Goal: Task Accomplishment & Management: Manage account settings

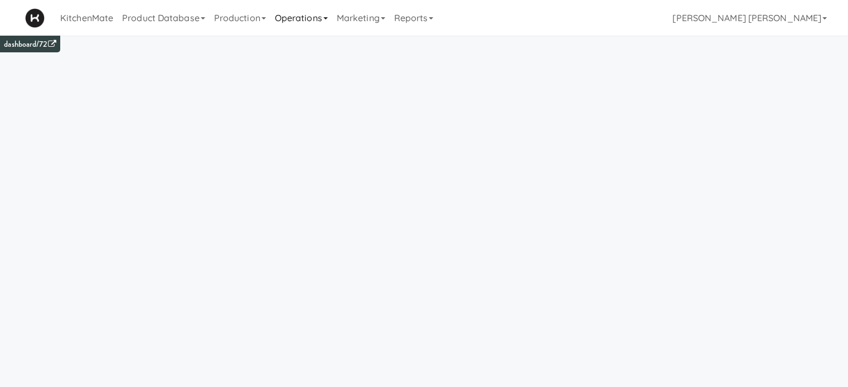
click at [301, 24] on link "Operations" at bounding box center [301, 18] width 62 height 36
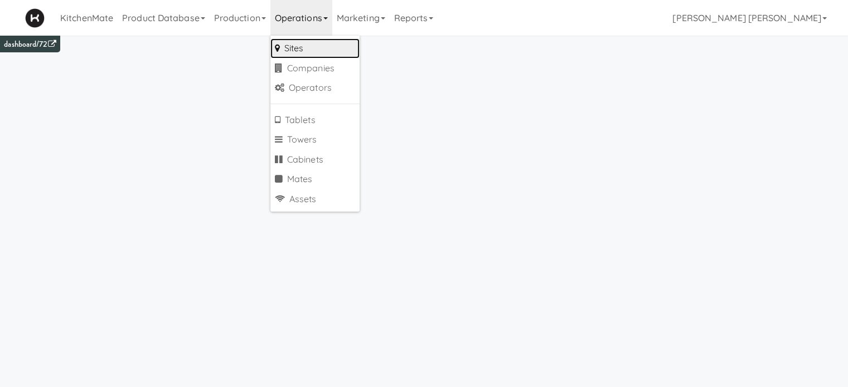
click at [301, 52] on link "Sites" at bounding box center [314, 48] width 89 height 20
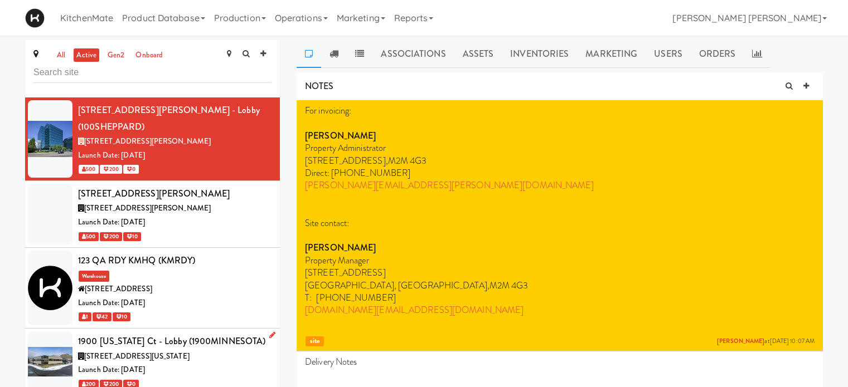
click at [269, 332] on icon at bounding box center [272, 335] width 6 height 7
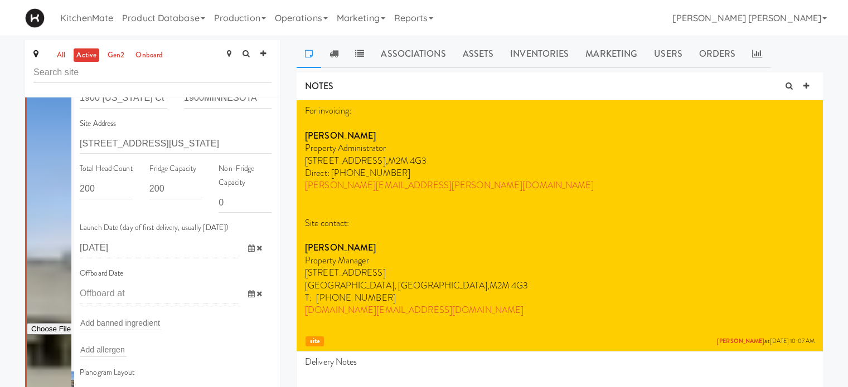
scroll to position [327, 0]
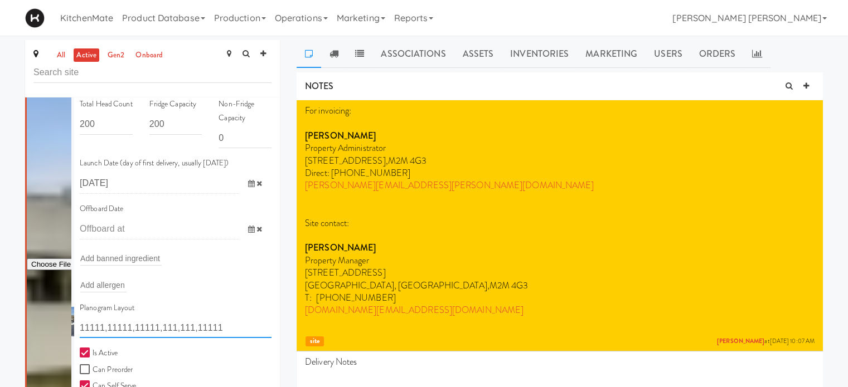
click at [166, 318] on input "11111,11111,11111,111,111,11111" at bounding box center [176, 328] width 192 height 21
click at [187, 318] on input "11111,11111,11111,1111,111,11111" at bounding box center [176, 328] width 192 height 21
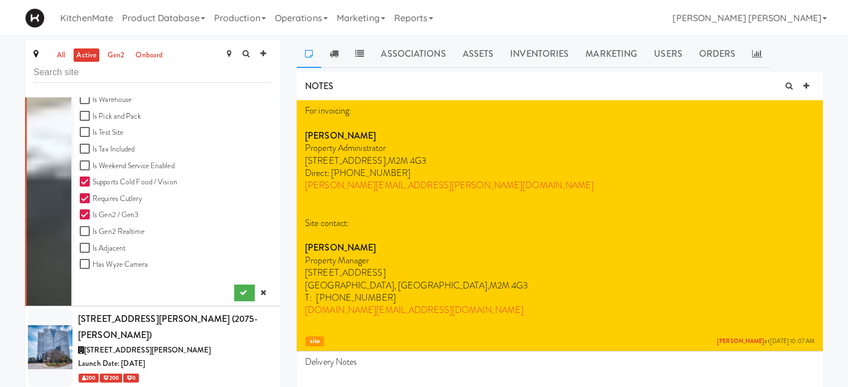
scroll to position [690, 0]
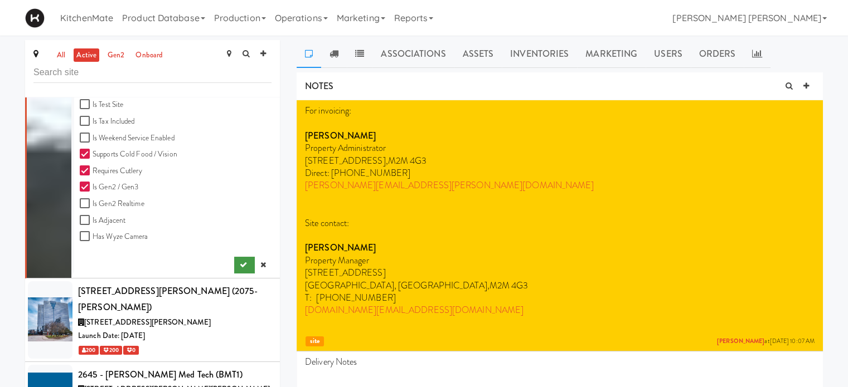
type input "11111,11111,11111,1111,1111,11111"
click at [240, 261] on icon "submit" at bounding box center [243, 264] width 7 height 7
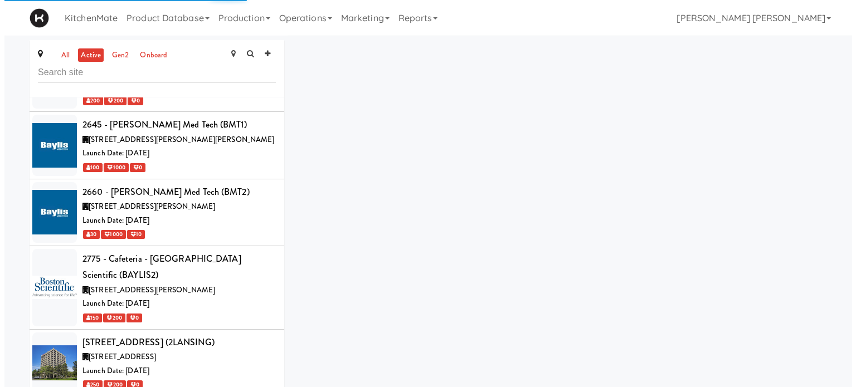
scroll to position [210, 0]
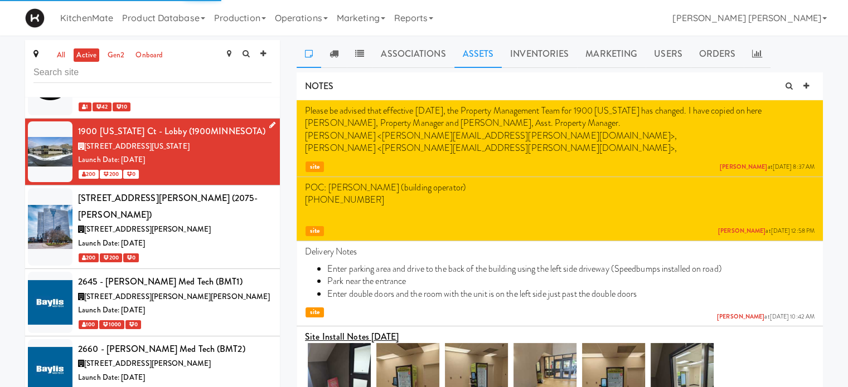
click at [470, 54] on link "Assets" at bounding box center [478, 54] width 48 height 28
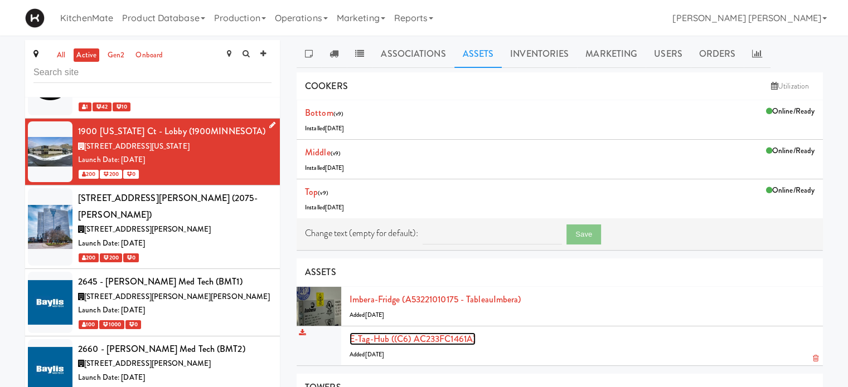
click at [449, 341] on link "E-tag-hub ((C6) AC233FC1461A)" at bounding box center [412, 339] width 126 height 13
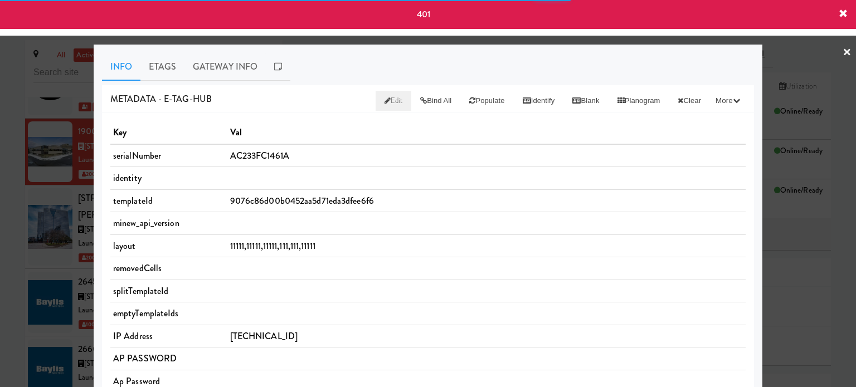
click at [385, 98] on span "Edit" at bounding box center [394, 100] width 18 height 11
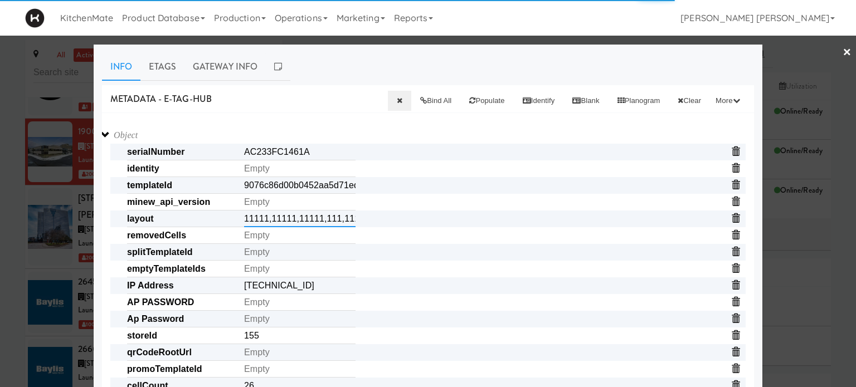
click at [328, 220] on input "11111,11111,11111,111,111,11111" at bounding box center [299, 219] width 111 height 17
click at [337, 220] on input "11111,11111,11111,1111,111,11111" at bounding box center [299, 219] width 111 height 17
type input "11111,11111,11111,1111,1111,11111"
click at [407, 205] on span "minew_api_version" at bounding box center [436, 202] width 619 height 17
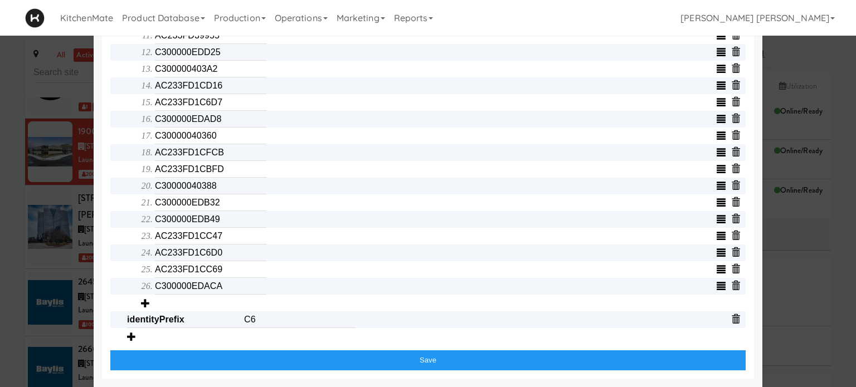
scroll to position [607, 0]
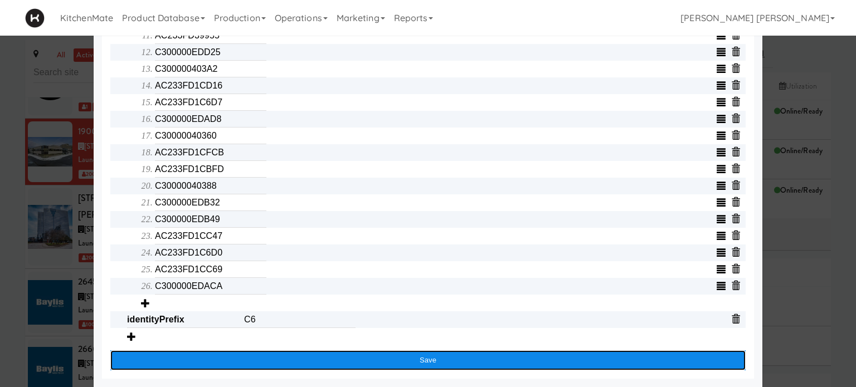
click at [426, 361] on button "Save" at bounding box center [427, 361] width 635 height 20
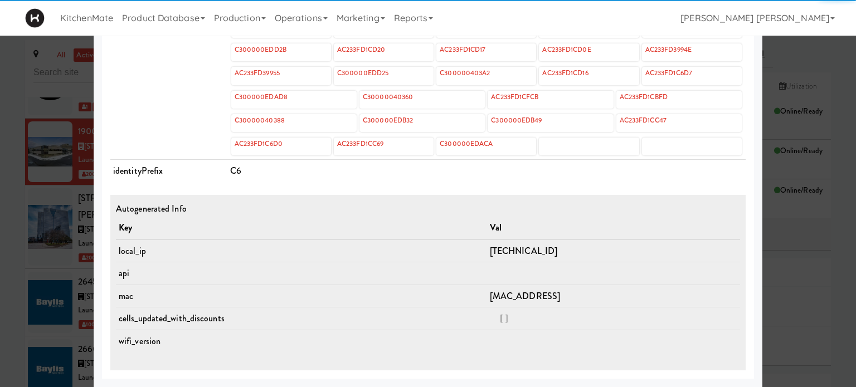
scroll to position [532, 0]
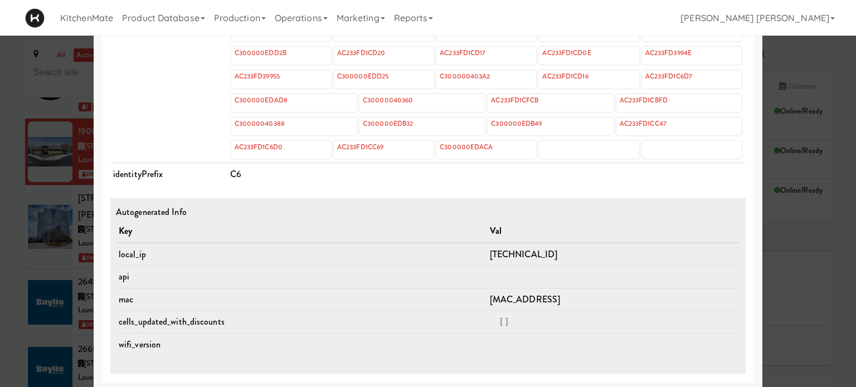
click at [0, 142] on div at bounding box center [428, 193] width 856 height 387
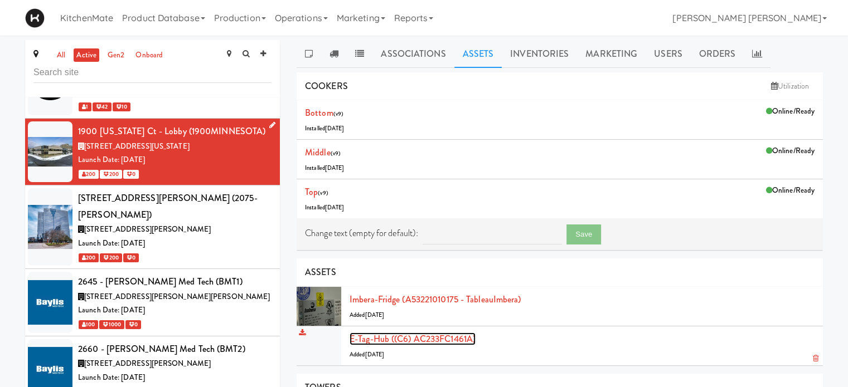
click at [448, 336] on link "E-tag-hub ((C6) AC233FC1461A)" at bounding box center [412, 339] width 126 height 13
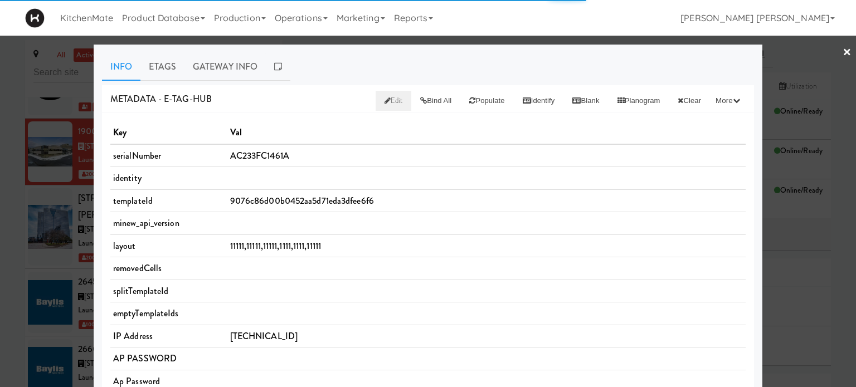
click at [385, 101] on span "Edit" at bounding box center [394, 100] width 18 height 11
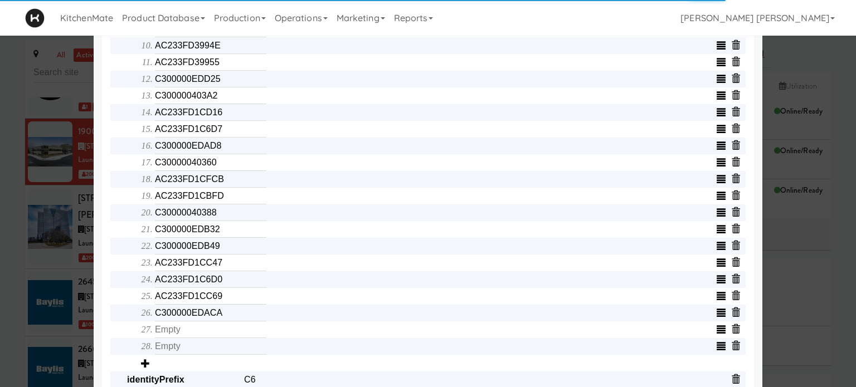
scroll to position [573, 0]
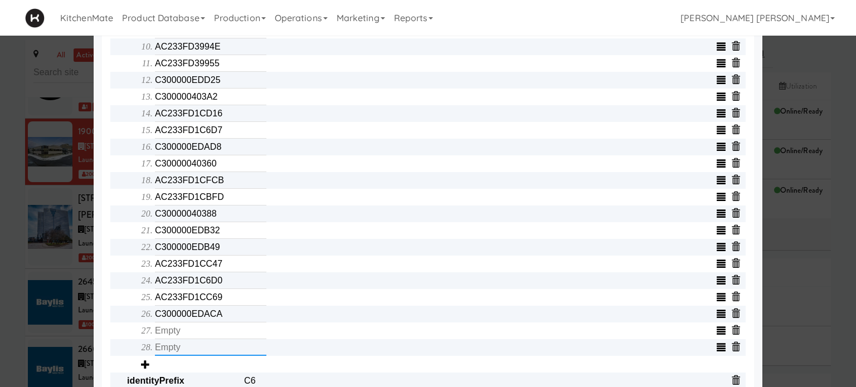
click at [218, 349] on input "text" at bounding box center [210, 347] width 111 height 17
type input "C300000EDACA"
click at [206, 331] on input "text" at bounding box center [210, 331] width 111 height 17
type input "AC233FD1CC69"
click at [218, 320] on input "C300000EDACA" at bounding box center [210, 314] width 111 height 17
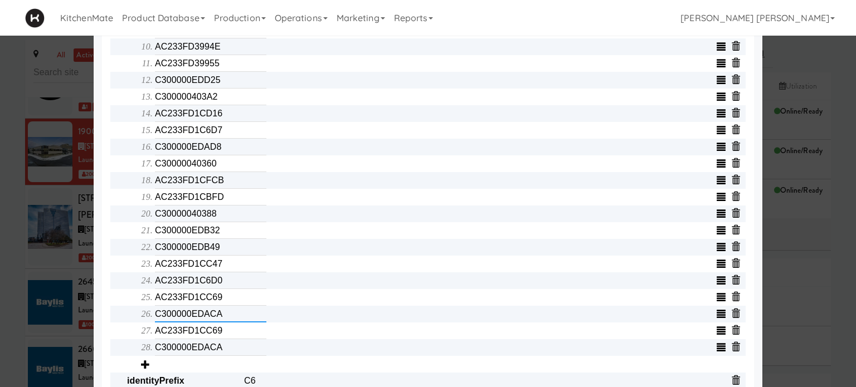
click at [218, 320] on input "C300000EDACA" at bounding box center [210, 314] width 111 height 17
type input "AC233FD1C6D0"
click at [223, 298] on input "AC233FD1CC69" at bounding box center [210, 297] width 111 height 17
type input "AC233FD1CC47"
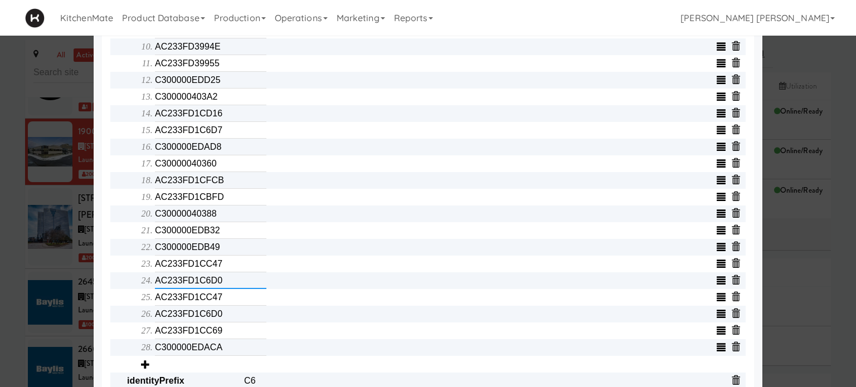
click at [220, 280] on input "AC233FD1C6D0" at bounding box center [210, 281] width 111 height 17
type input ""300000EDB79"
click at [222, 269] on input "AC233FD1CC47" at bounding box center [210, 264] width 111 height 17
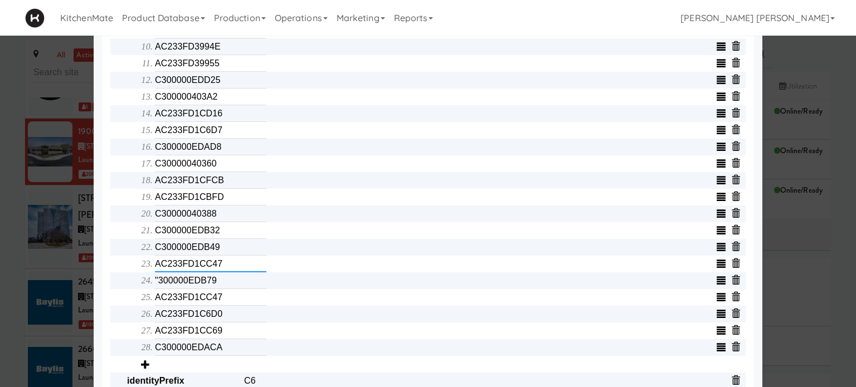
click at [222, 269] on input "AC233FD1CC47" at bounding box center [210, 264] width 111 height 17
type input "C300000EDCFA"
click at [216, 288] on input ""300000EDB79" at bounding box center [210, 281] width 111 height 17
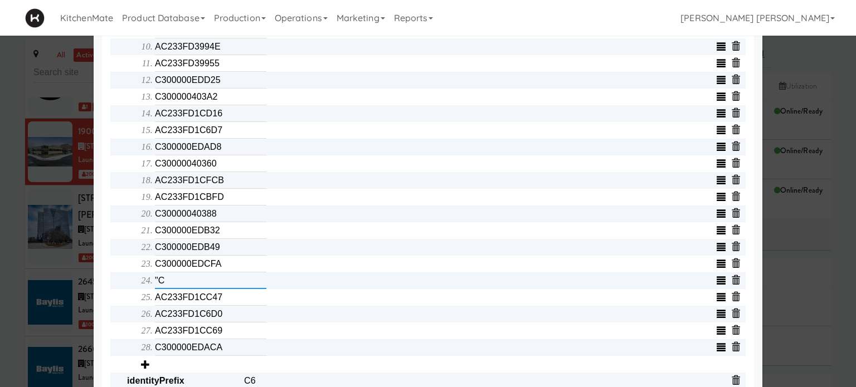
type input """
type input "C300000EDB49"
click at [222, 200] on input "AC233FD1CBFD" at bounding box center [210, 197] width 111 height 17
click at [219, 256] on input "C300000EDB49" at bounding box center [210, 247] width 111 height 17
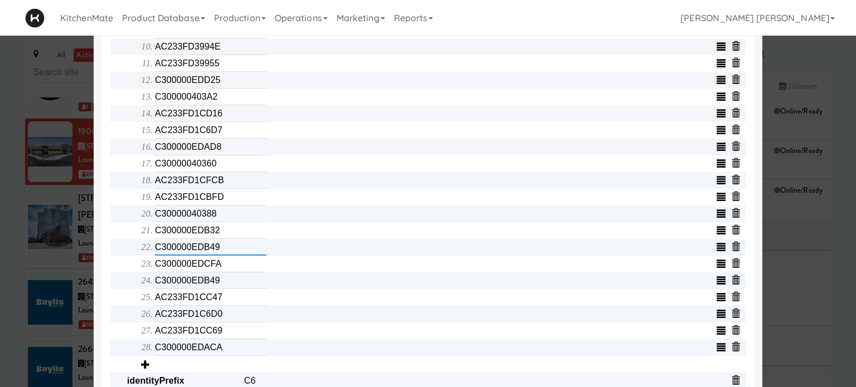
click at [219, 256] on input "C300000EDB49" at bounding box center [210, 247] width 111 height 17
type input "C300000EDB32"
click at [219, 231] on input "C300000EDB32" at bounding box center [210, 230] width 111 height 17
type input "C30000040388"
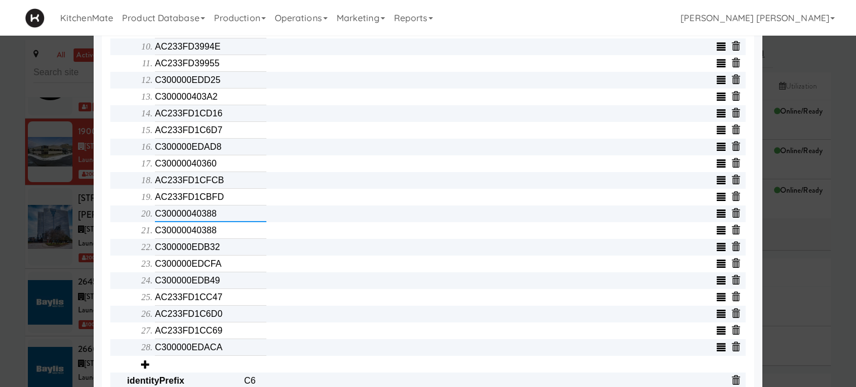
click at [218, 218] on input "C30000040388" at bounding box center [210, 214] width 111 height 17
type input "AC233FD1CBFD"
click at [225, 205] on input "AC233FD1CBFD" at bounding box center [210, 197] width 111 height 17
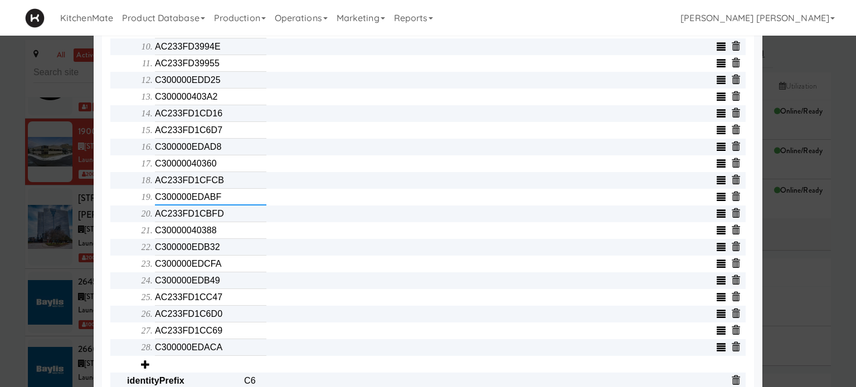
type input "C300000EDABF"
click at [225, 187] on input "AC233FD1CFCB" at bounding box center [210, 180] width 111 height 17
type input "AC233FD1CFCB"
click at [218, 170] on input "C30000040360" at bounding box center [210, 163] width 111 height 17
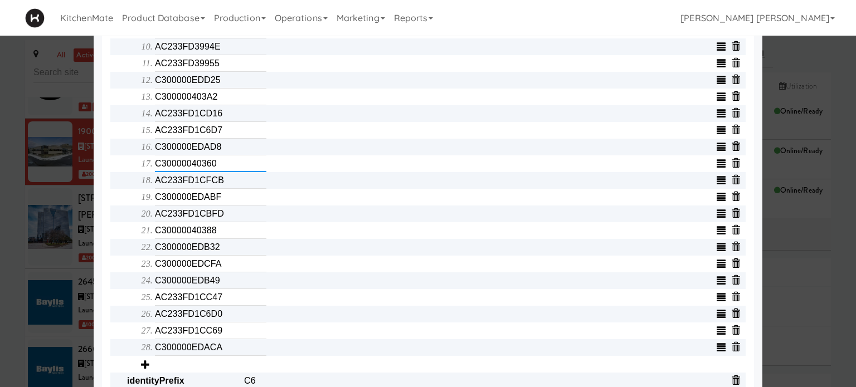
click at [218, 170] on input "C30000040360" at bounding box center [210, 163] width 111 height 17
type input "C30000040360"
click at [220, 154] on input "C300000EDAD8" at bounding box center [210, 147] width 111 height 17
type input "C300000EDAD8"
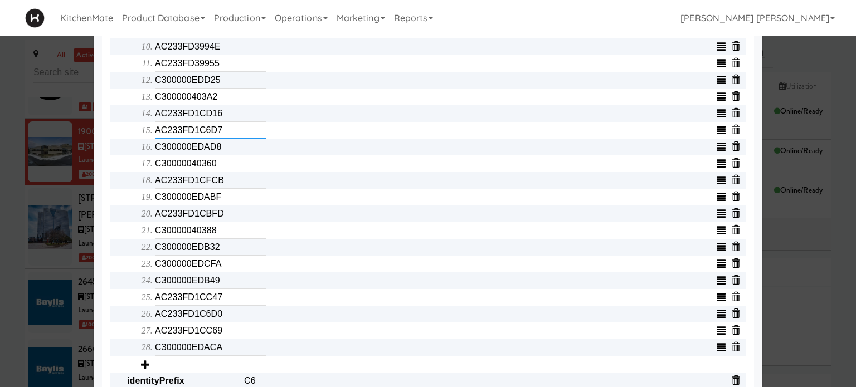
click at [218, 135] on input "AC233FD1C6D7" at bounding box center [210, 130] width 111 height 17
type input "AC233FD1C6D7"
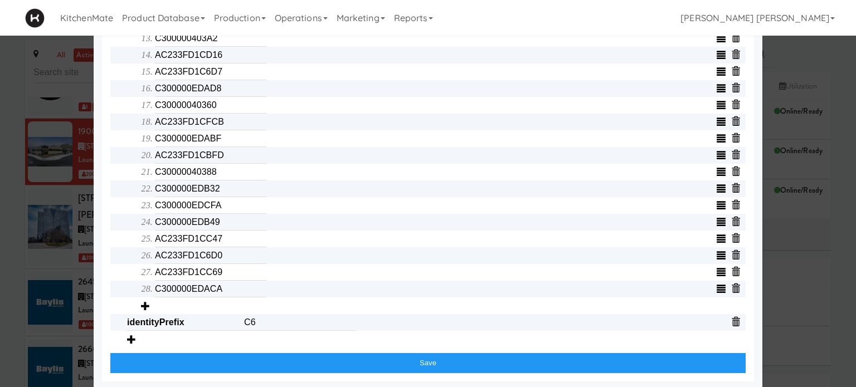
scroll to position [640, 0]
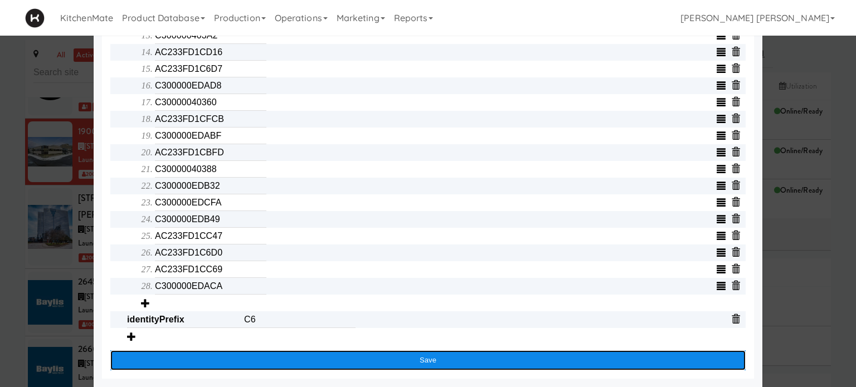
click at [448, 362] on button "Save" at bounding box center [427, 361] width 635 height 20
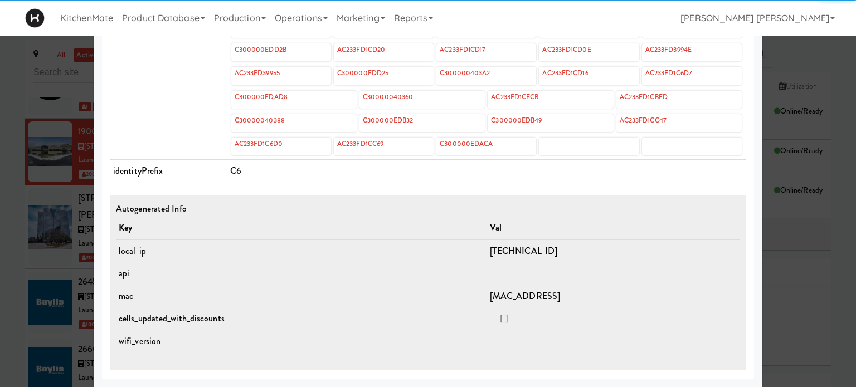
scroll to position [532, 0]
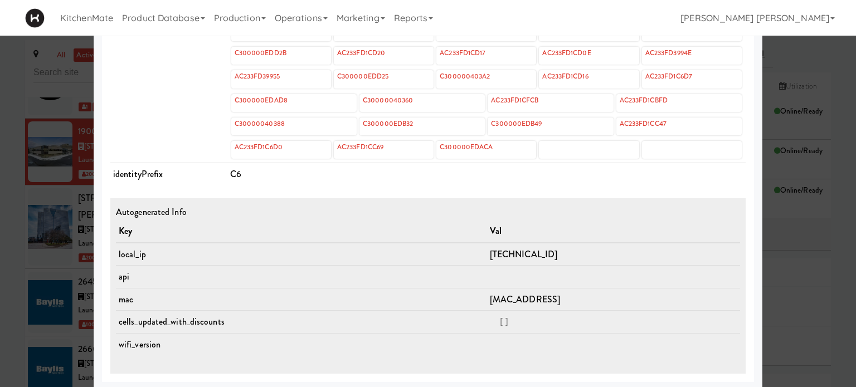
click at [179, 108] on td "cells" at bounding box center [168, 92] width 117 height 144
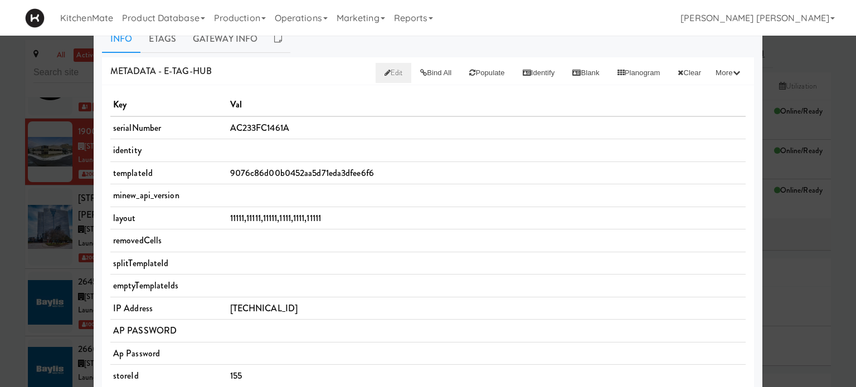
scroll to position [0, 0]
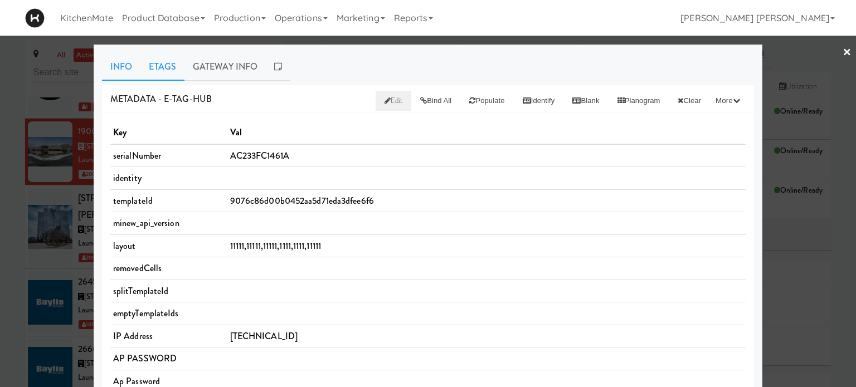
click at [161, 71] on link "Etags" at bounding box center [162, 67] width 44 height 28
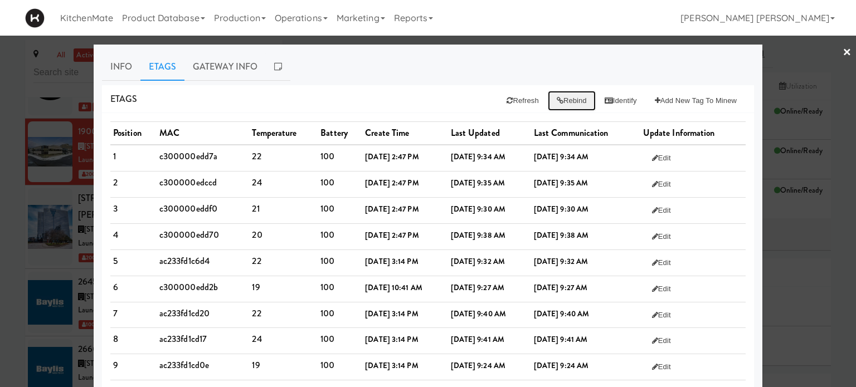
click at [562, 101] on button "Rebind" at bounding box center [572, 101] width 48 height 20
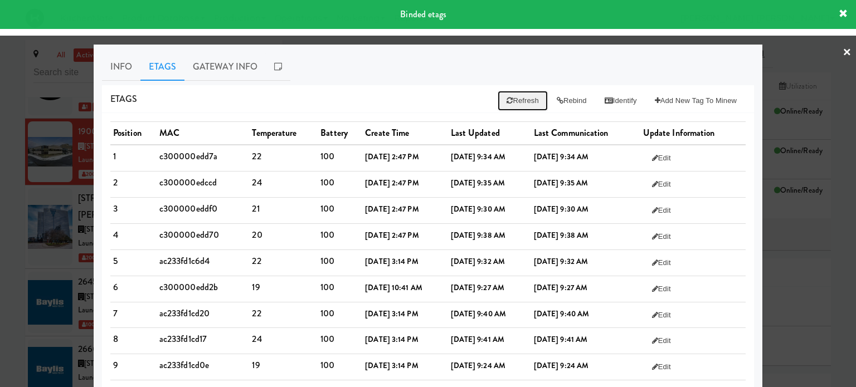
click at [507, 100] on button "Refresh" at bounding box center [523, 101] width 50 height 20
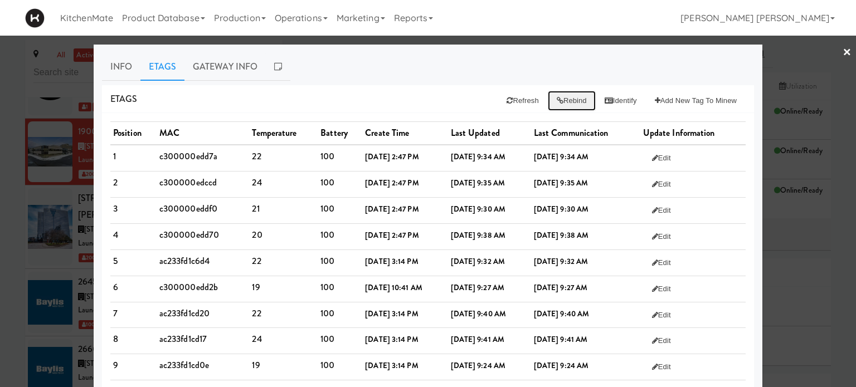
click at [564, 100] on button "Rebind" at bounding box center [572, 101] width 48 height 20
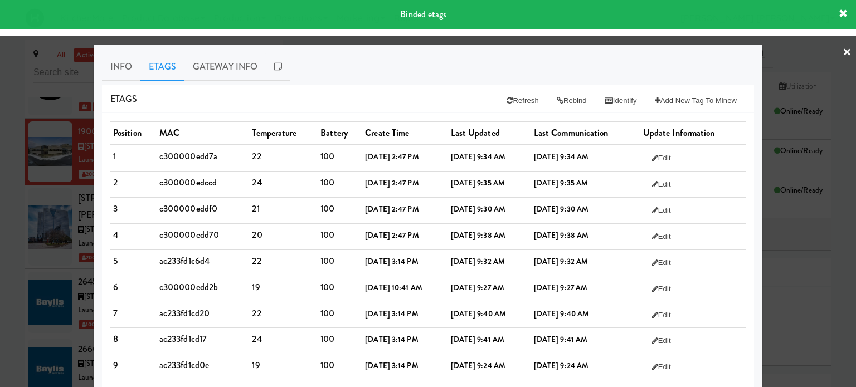
click at [377, 94] on div "Etags Refresh Rebind Identify Add New Tag to Minew" at bounding box center [428, 99] width 652 height 28
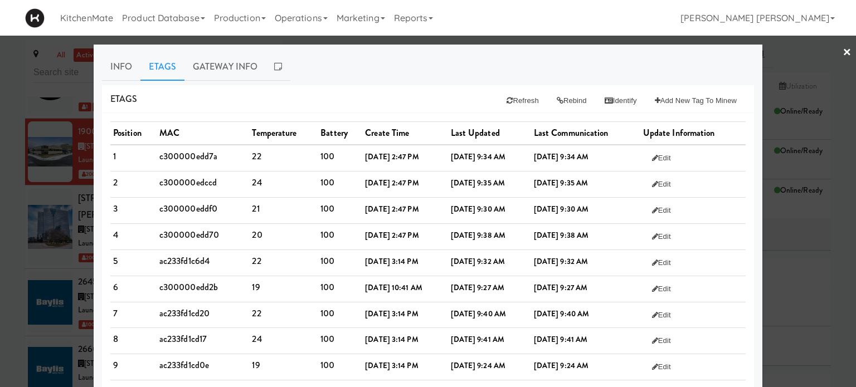
click at [843, 54] on link "×" at bounding box center [847, 53] width 9 height 35
